Goal: Find contact information: Obtain details needed to contact an individual or organization

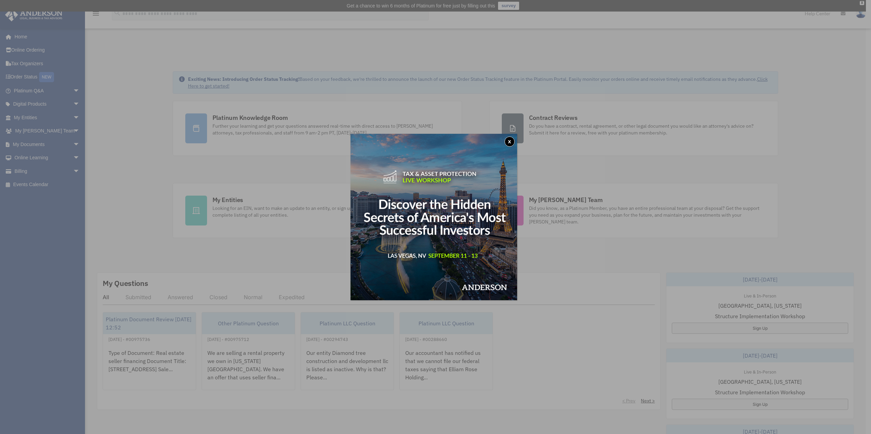
click at [514, 143] on button "x" at bounding box center [510, 142] width 10 height 10
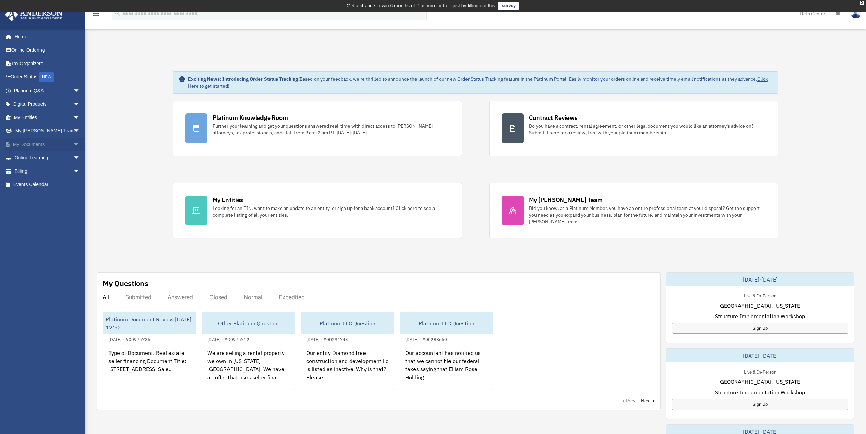
click at [73, 145] on span "arrow_drop_down" at bounding box center [80, 145] width 14 height 14
click at [34, 157] on link "Box" at bounding box center [50, 158] width 81 height 14
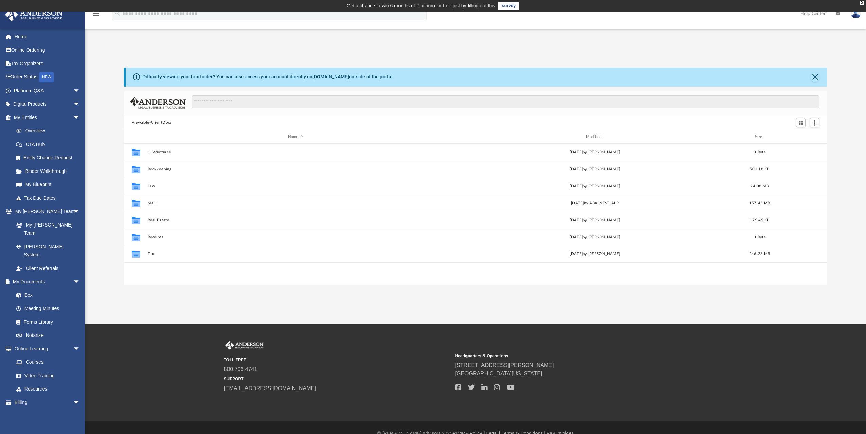
scroll to position [150, 698]
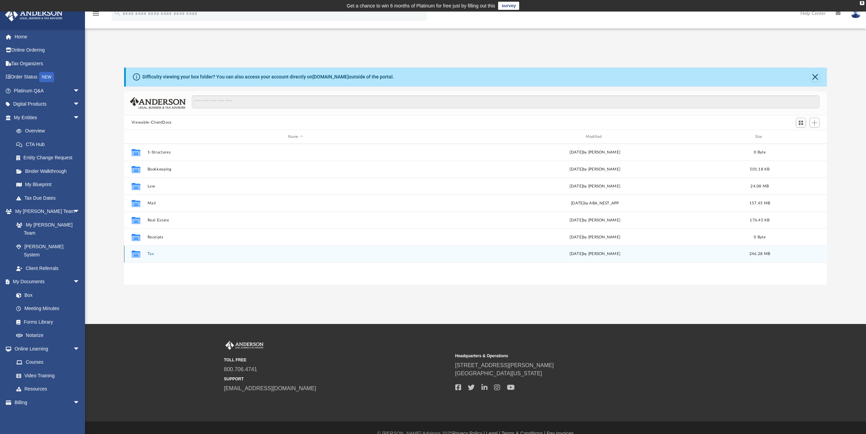
click at [145, 253] on div "Collaborated Folder Tax [DATE] by [PERSON_NAME] 246.28 MB" at bounding box center [475, 254] width 703 height 17
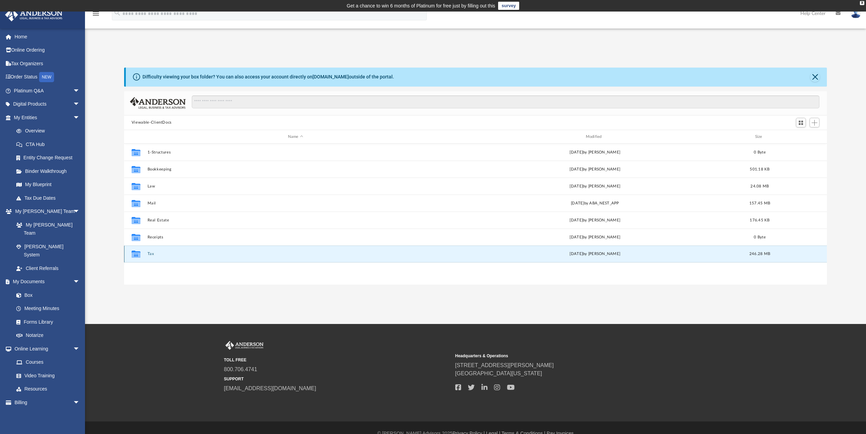
click at [135, 255] on icon "grid" at bounding box center [136, 255] width 9 height 5
click at [180, 252] on div "Collaborated Folder Tax Tue Oct 15 2024 by Linda Almanza 246.28 MB" at bounding box center [475, 254] width 703 height 17
click at [140, 255] on icon "grid" at bounding box center [136, 255] width 9 height 5
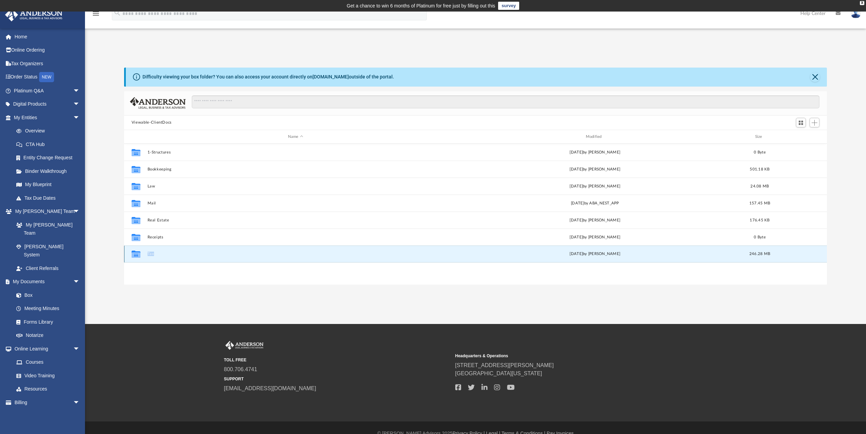
click at [140, 255] on icon "grid" at bounding box center [136, 255] width 9 height 5
click at [151, 255] on button "Tax" at bounding box center [295, 254] width 296 height 4
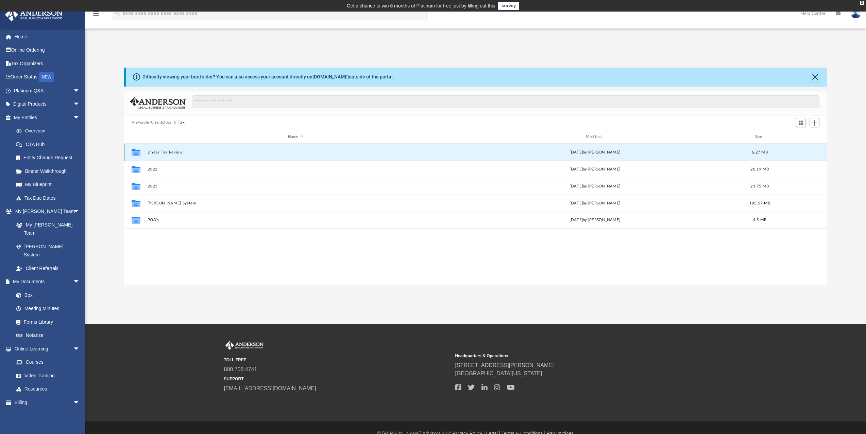
click at [163, 152] on button "2 Year Tax Review" at bounding box center [295, 152] width 296 height 4
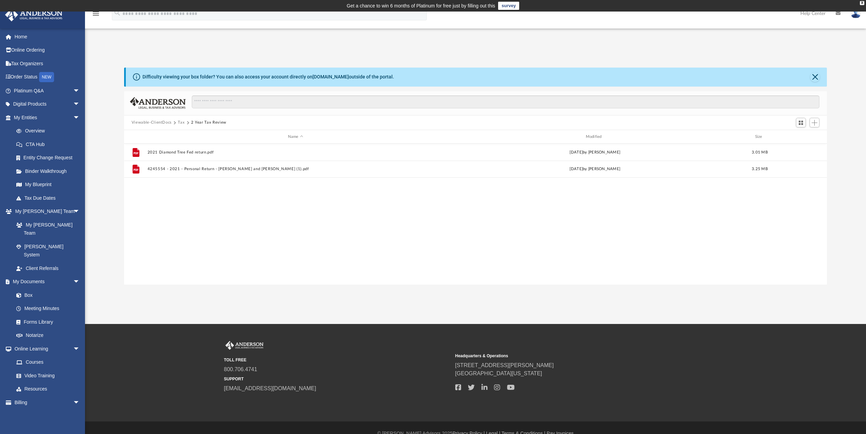
click at [179, 123] on button "Tax" at bounding box center [181, 123] width 7 height 6
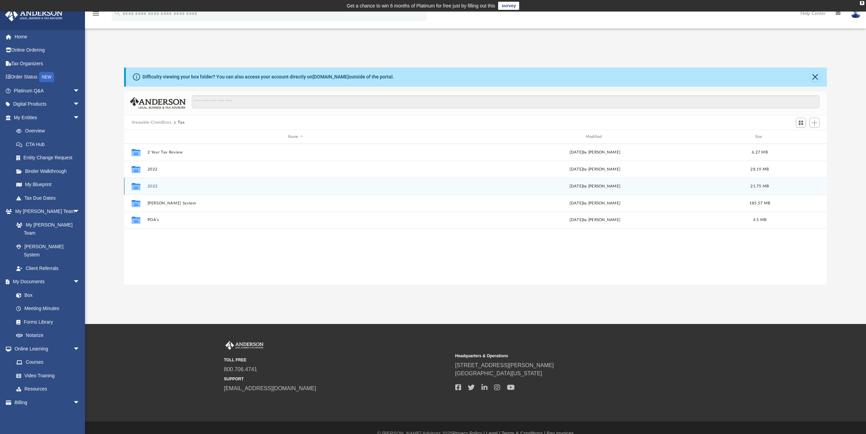
click at [152, 186] on button "2023" at bounding box center [295, 186] width 296 height 4
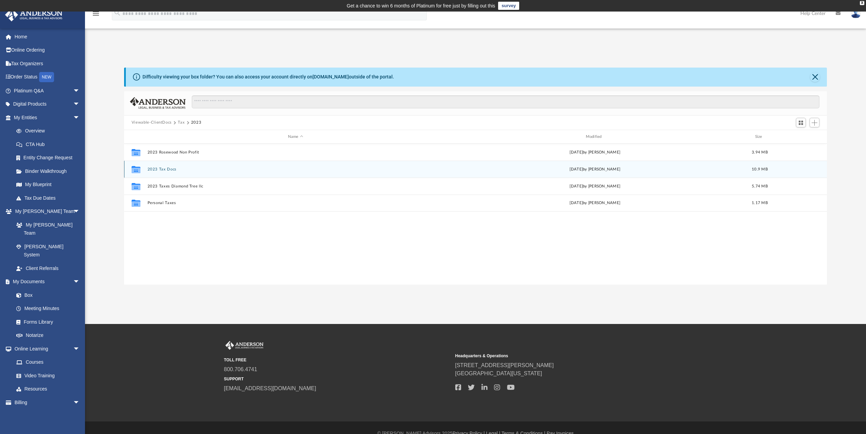
click at [167, 168] on button "2023 Tax Docs" at bounding box center [295, 169] width 296 height 4
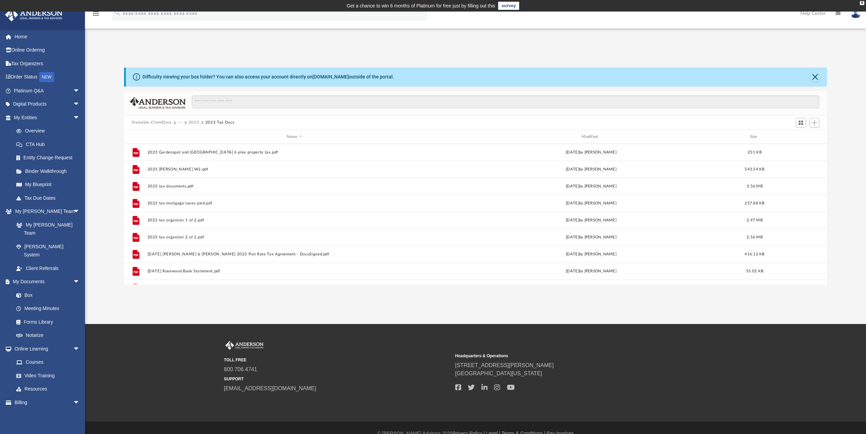
click at [190, 123] on button "2023" at bounding box center [194, 123] width 11 height 6
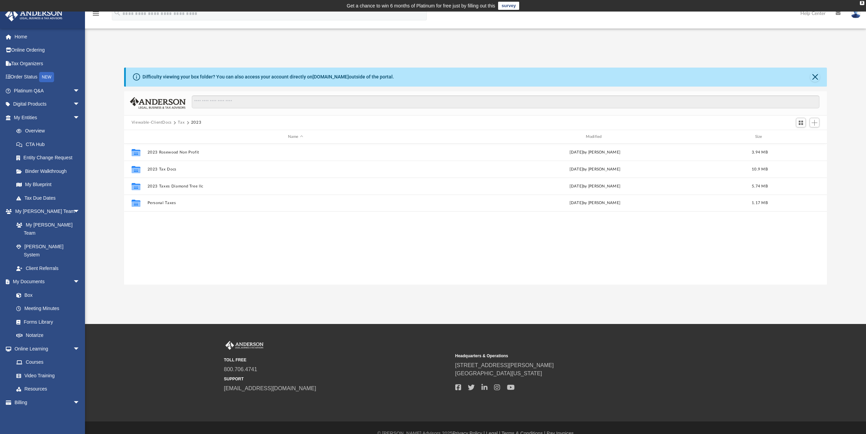
click at [178, 123] on button "Tax" at bounding box center [181, 123] width 7 height 6
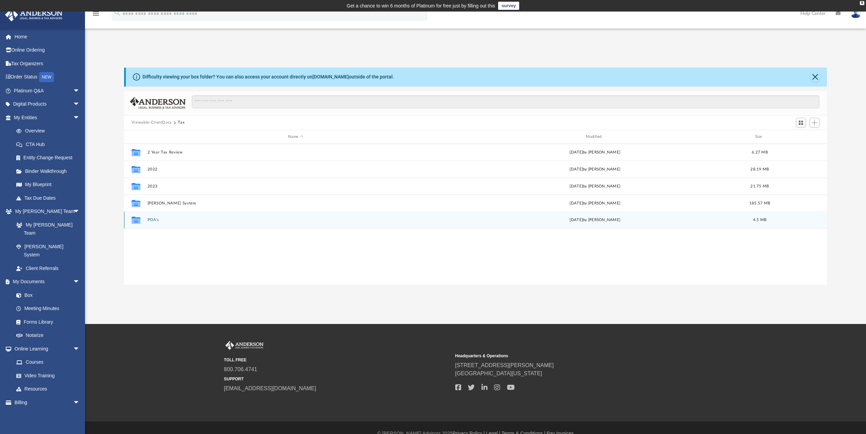
click at [155, 219] on button "POA's" at bounding box center [295, 220] width 296 height 4
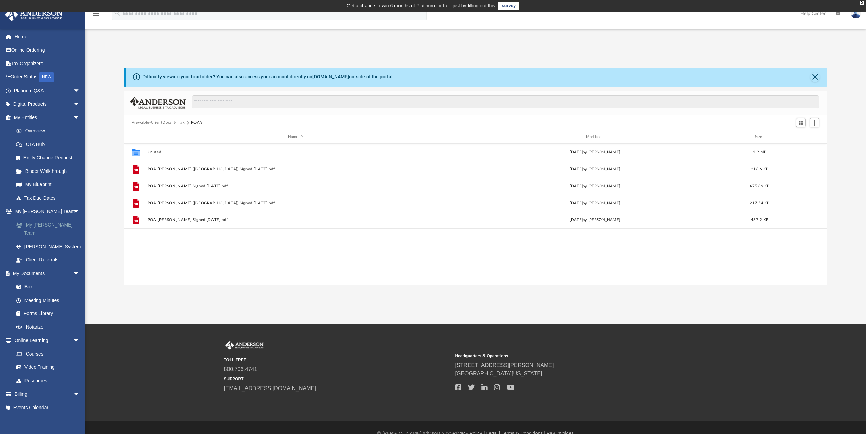
click at [53, 222] on link "My [PERSON_NAME] Team" at bounding box center [50, 229] width 81 height 22
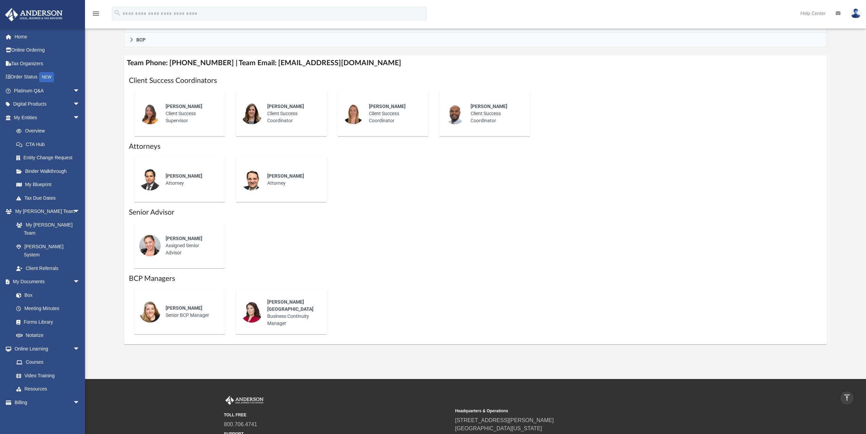
scroll to position [238, 0]
click at [192, 241] on span "Shaena Aguilar" at bounding box center [184, 238] width 37 height 5
click at [166, 245] on div "Shaena Aguilar Assigned Senior Advisor" at bounding box center [190, 245] width 59 height 31
click at [176, 261] on div "Shaena Aguilar Assigned Senior Advisor" at bounding box center [179, 246] width 81 height 36
drag, startPoint x: 262, startPoint y: 65, endPoint x: 368, endPoint y: 63, distance: 105.4
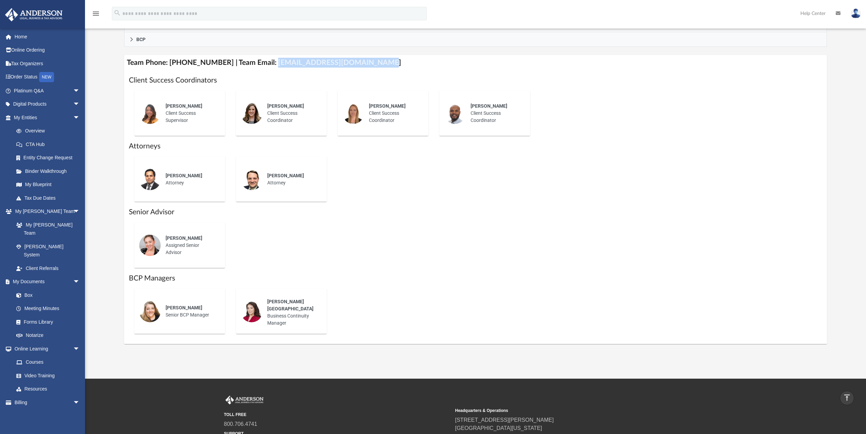
click at [368, 63] on h4 "Team Phone: (725) 208-3141 | Team Email: myteam@andersonadvisors.com" at bounding box center [475, 62] width 703 height 15
copy h4 "myteam@andersonadvisors.com"
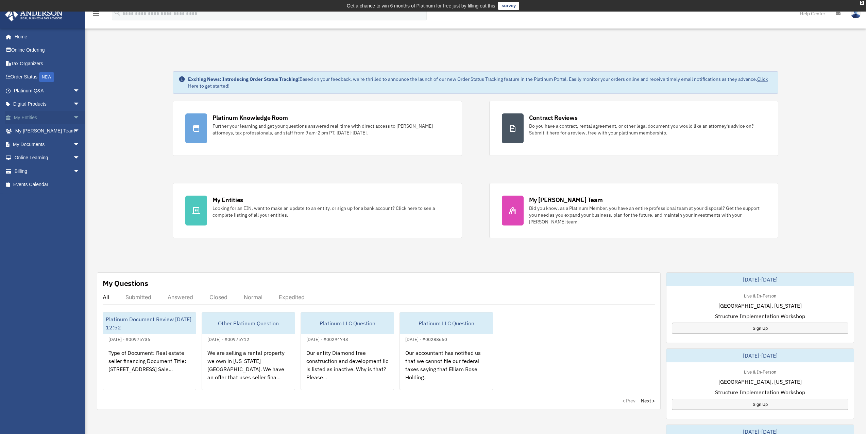
click at [73, 118] on span "arrow_drop_down" at bounding box center [80, 118] width 14 height 14
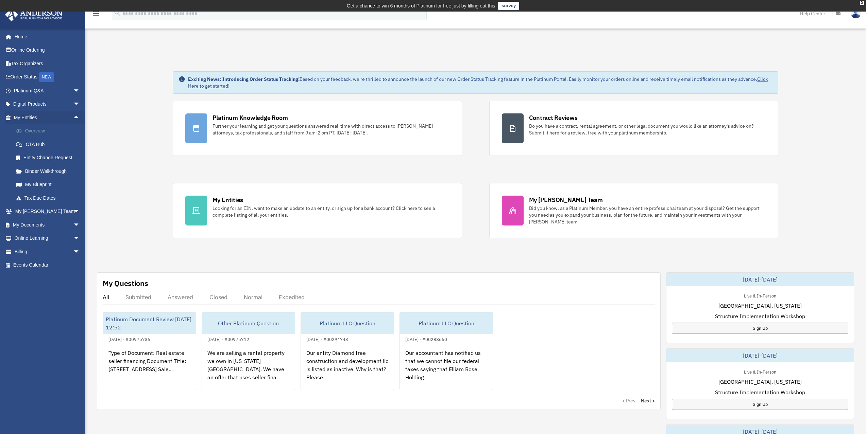
click at [53, 132] on link "Overview" at bounding box center [50, 131] width 81 height 14
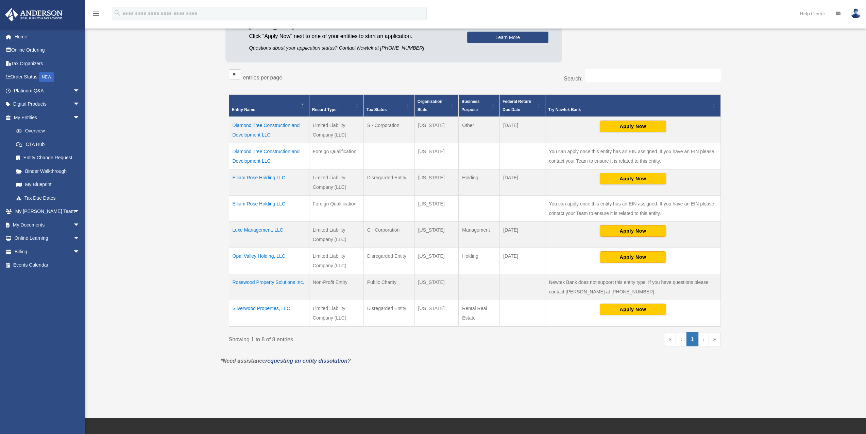
scroll to position [102, 0]
click at [279, 308] on td "Silverwood Properties, LLC" at bounding box center [269, 313] width 80 height 27
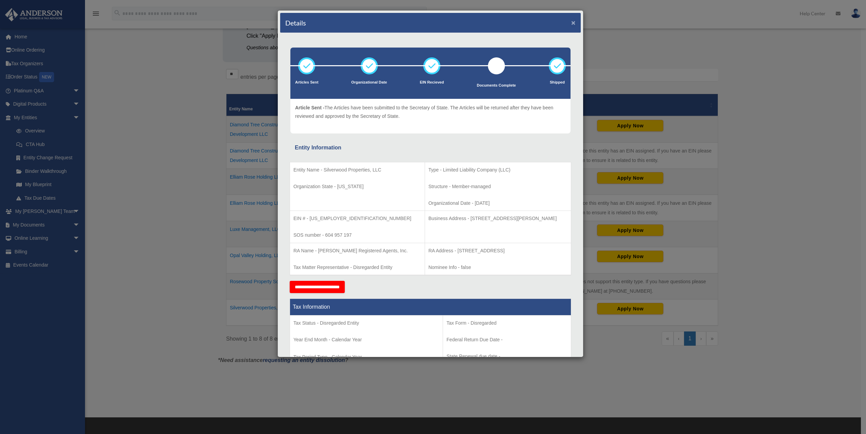
click at [571, 21] on button "×" at bounding box center [573, 22] width 4 height 7
